Goal: Navigation & Orientation: Find specific page/section

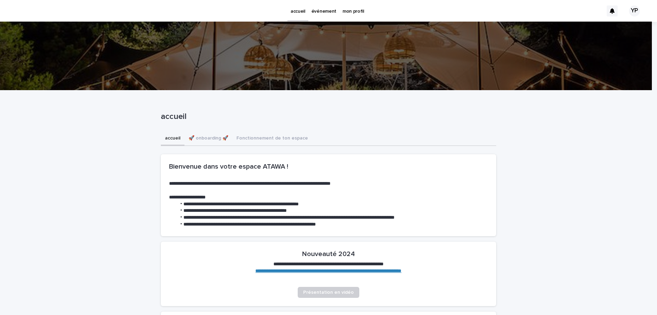
click at [355, 8] on p "mon profil" at bounding box center [354, 7] width 22 height 14
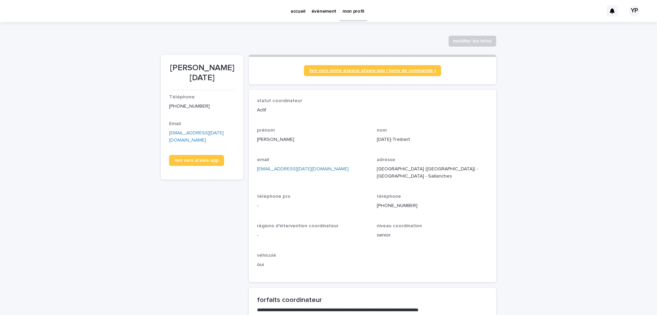
click at [408, 70] on span "lien vers votre espace atawa-app ( bons de commande )" at bounding box center [372, 70] width 126 height 5
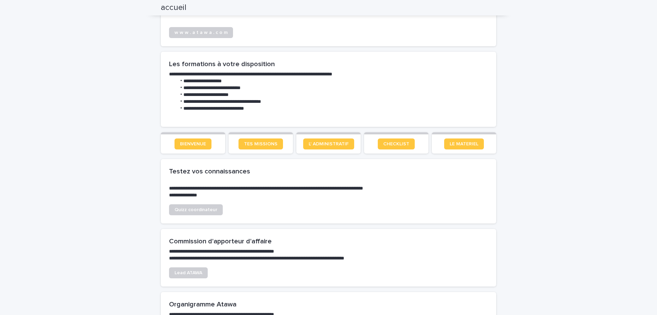
scroll to position [320, 0]
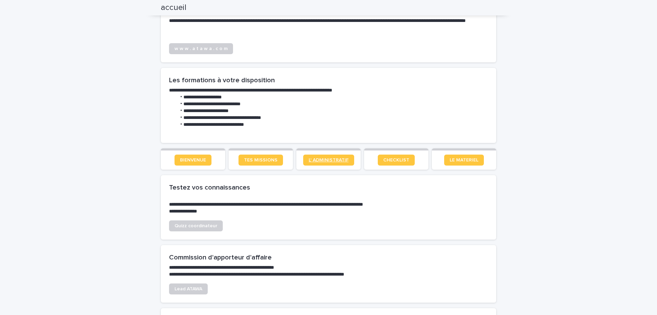
click at [339, 157] on link "L' ADMINISTRATIF" at bounding box center [328, 159] width 51 height 11
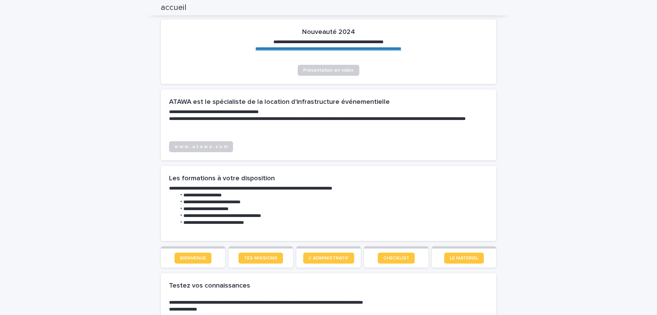
scroll to position [114, 0]
